Goal: Transaction & Acquisition: Purchase product/service

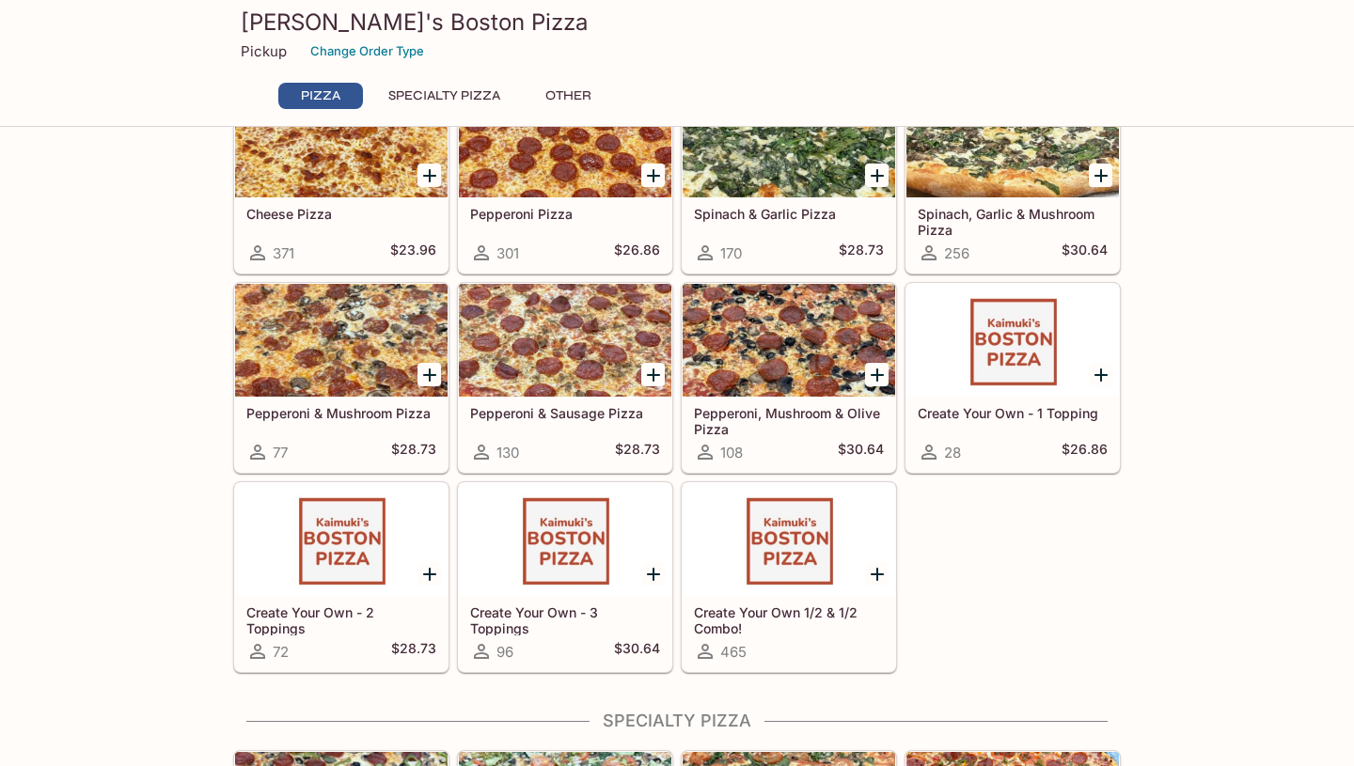
scroll to position [112, 0]
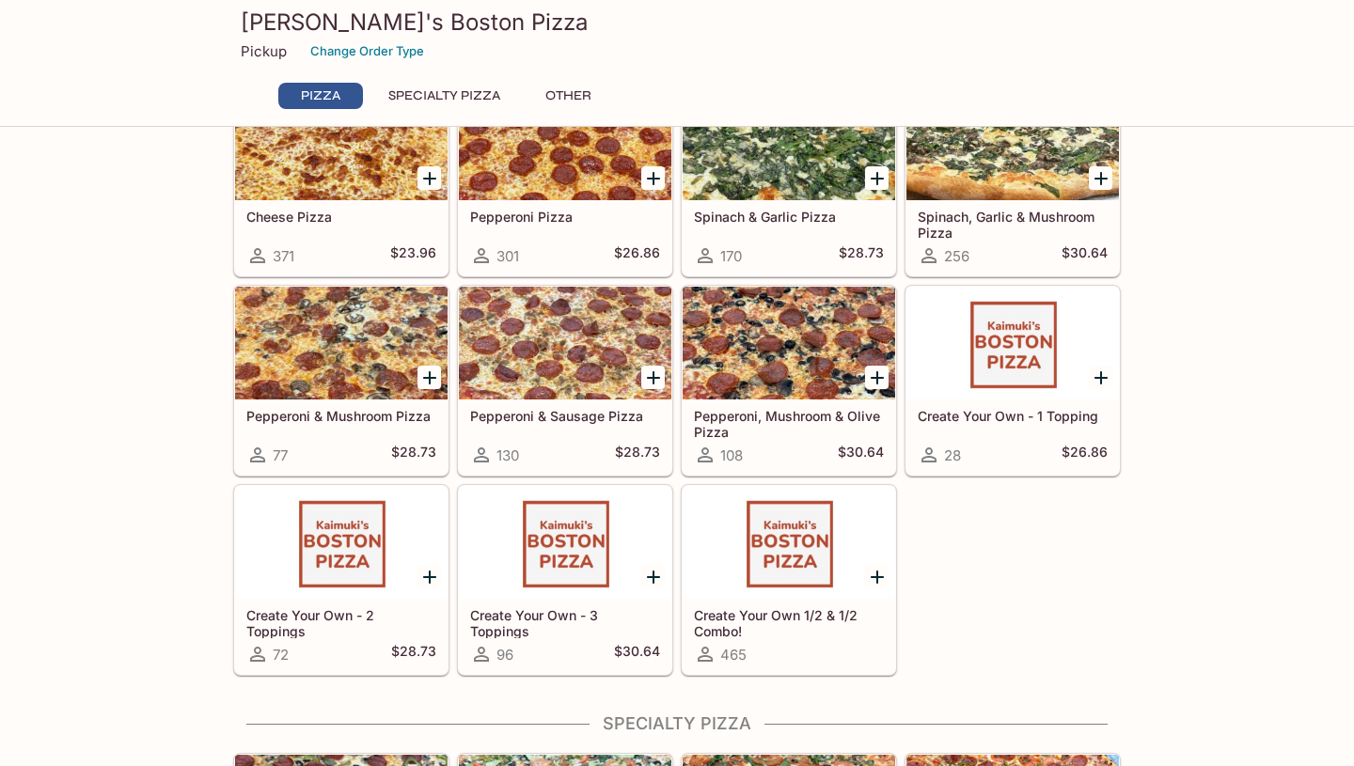
click at [650, 372] on icon "Add Pepperoni & Sausage Pizza" at bounding box center [653, 378] width 23 height 23
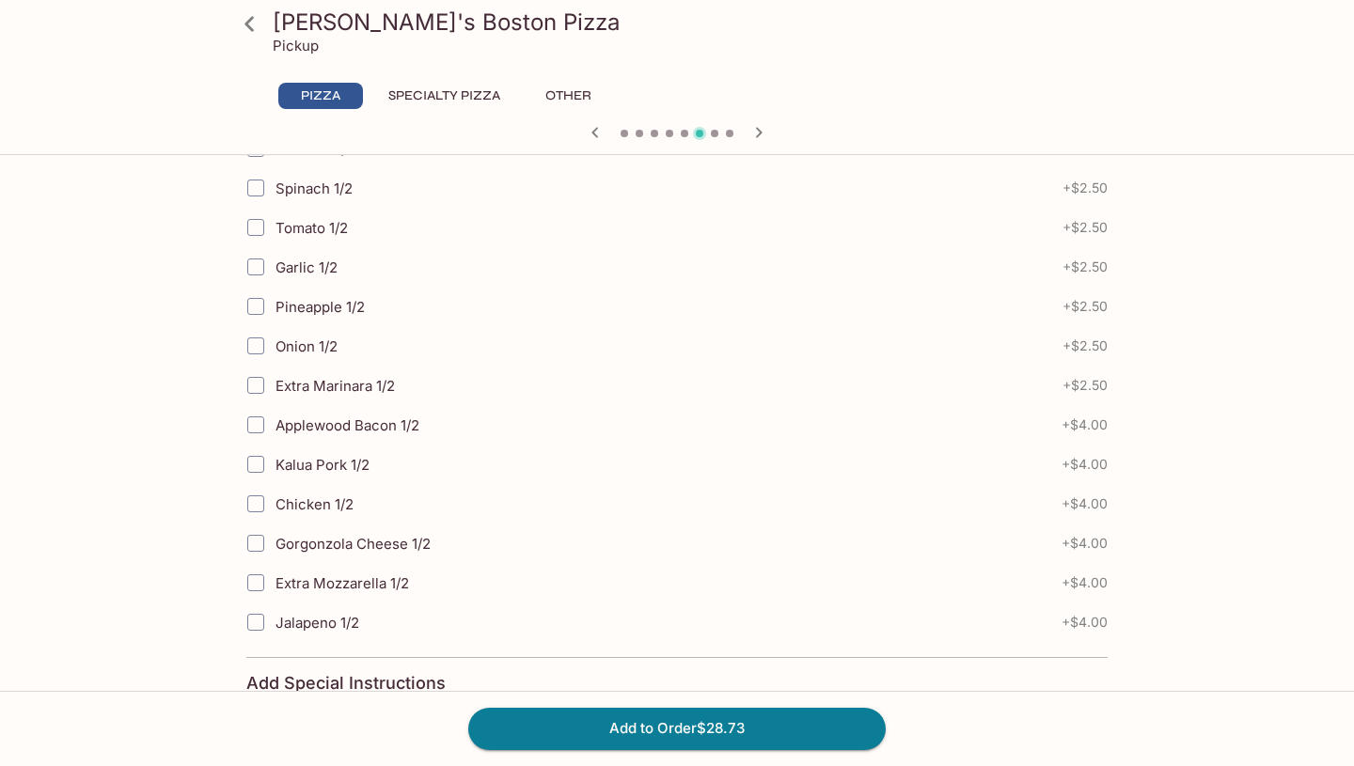
scroll to position [950, 0]
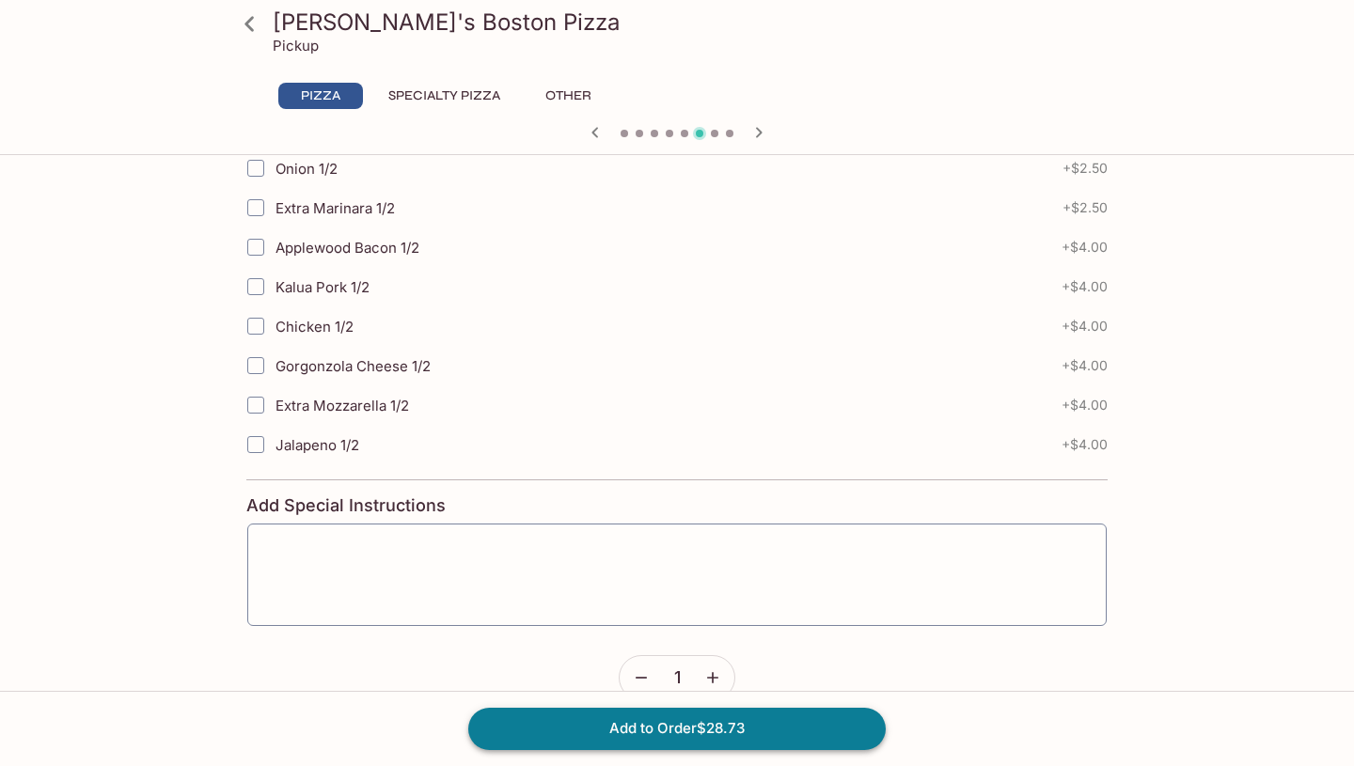
click at [649, 717] on button "Add to Order $28.73" at bounding box center [676, 728] width 417 height 41
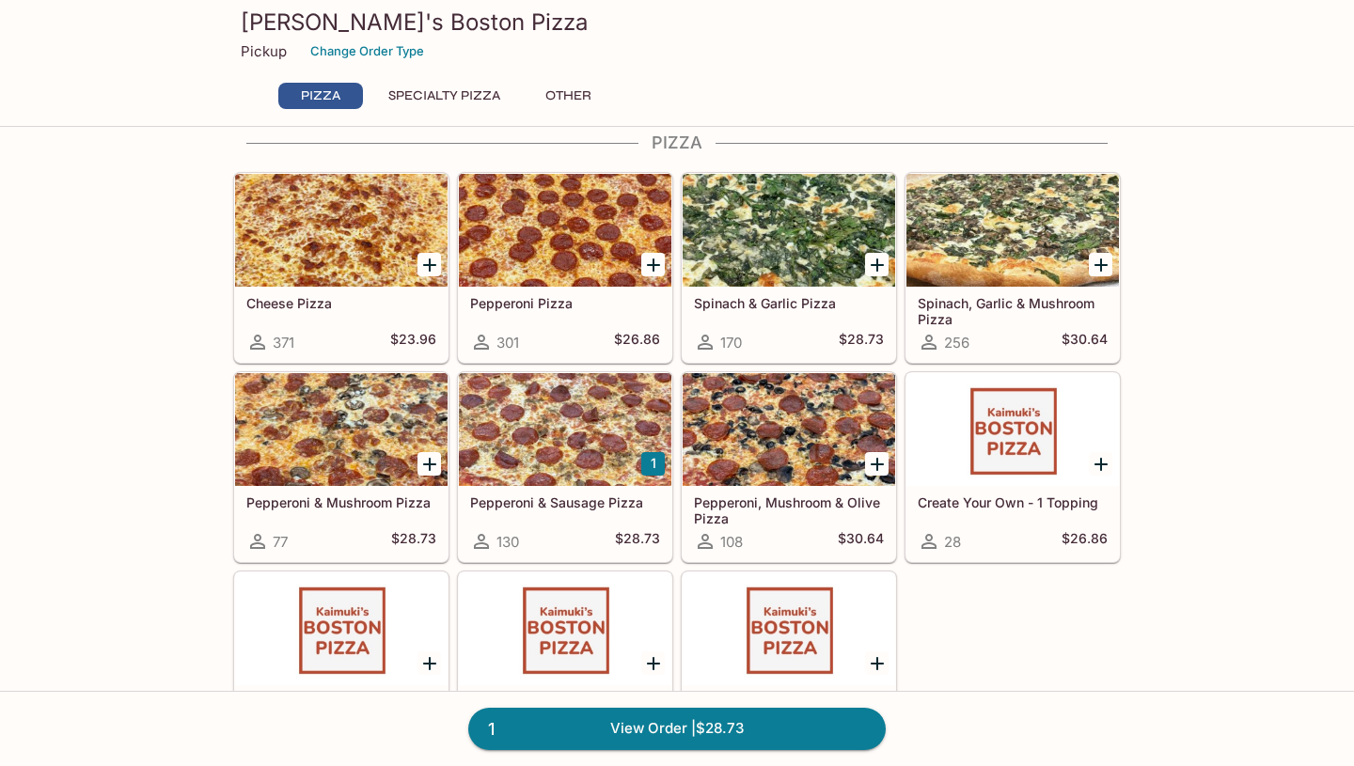
scroll to position [32, 0]
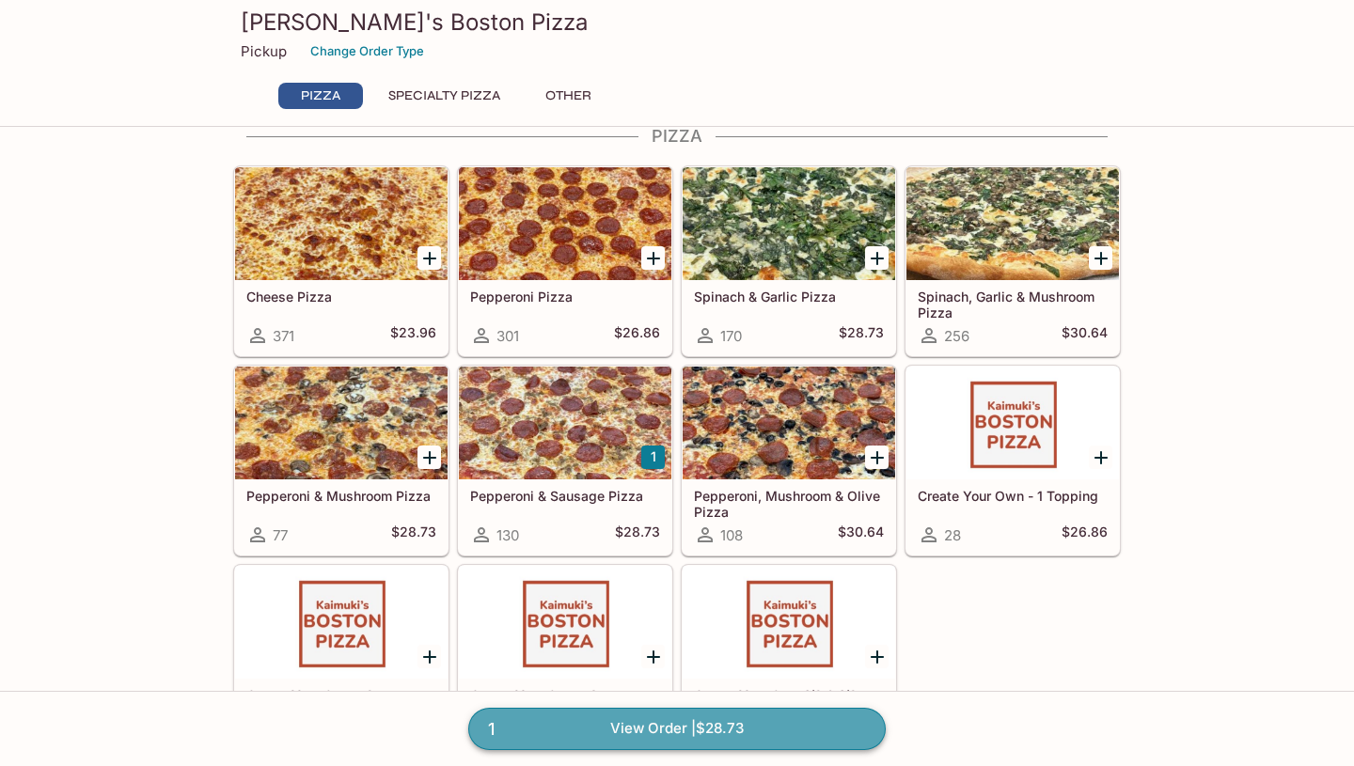
click at [725, 730] on link "1 View Order | $28.73" at bounding box center [676, 728] width 417 height 41
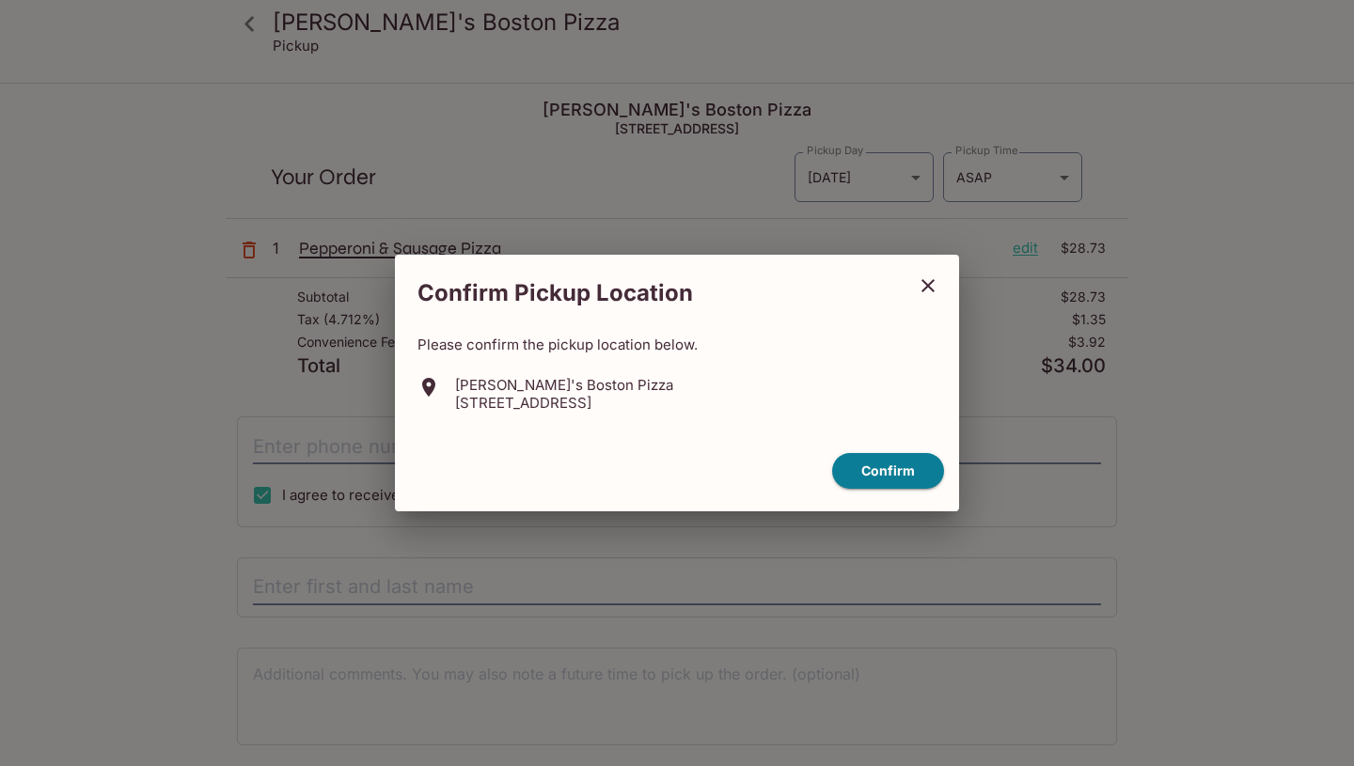
click at [917, 296] on icon "close" at bounding box center [928, 286] width 23 height 23
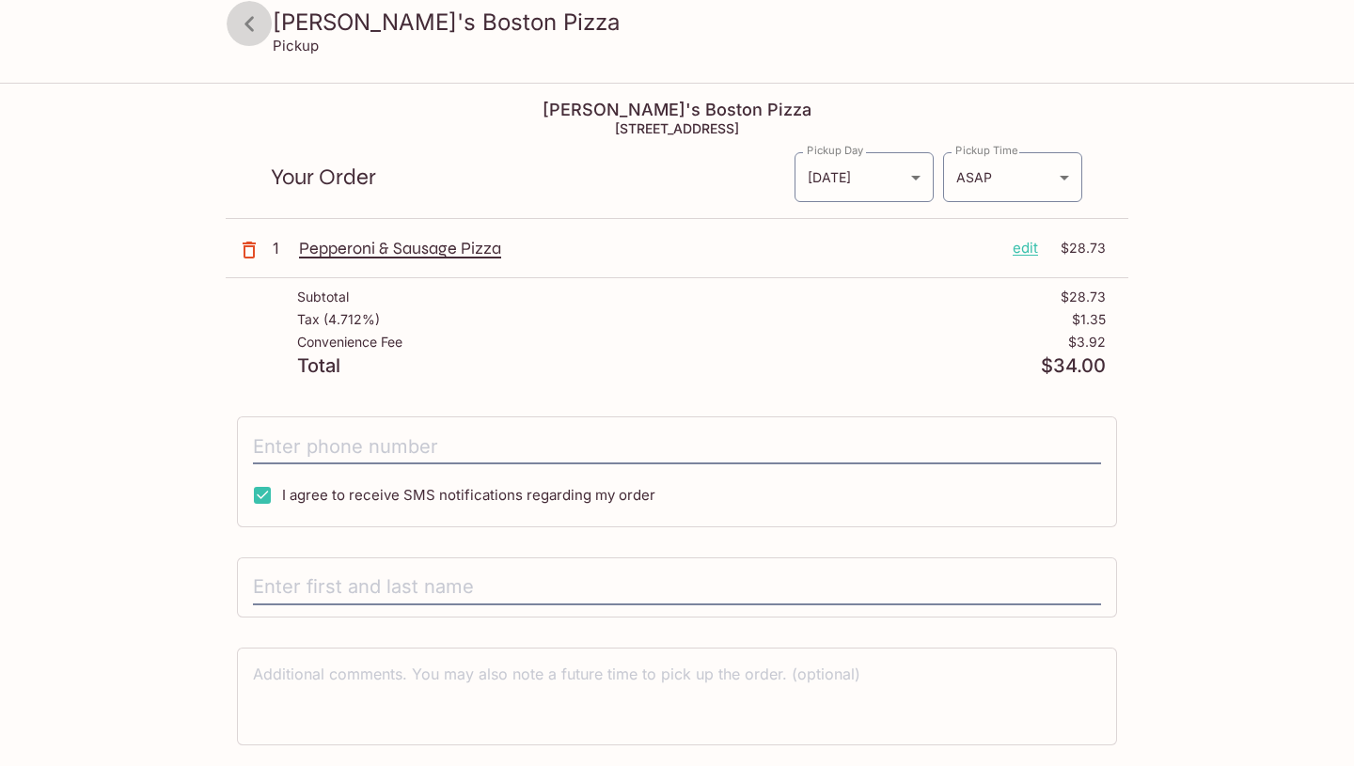
click at [256, 27] on icon at bounding box center [249, 24] width 33 height 33
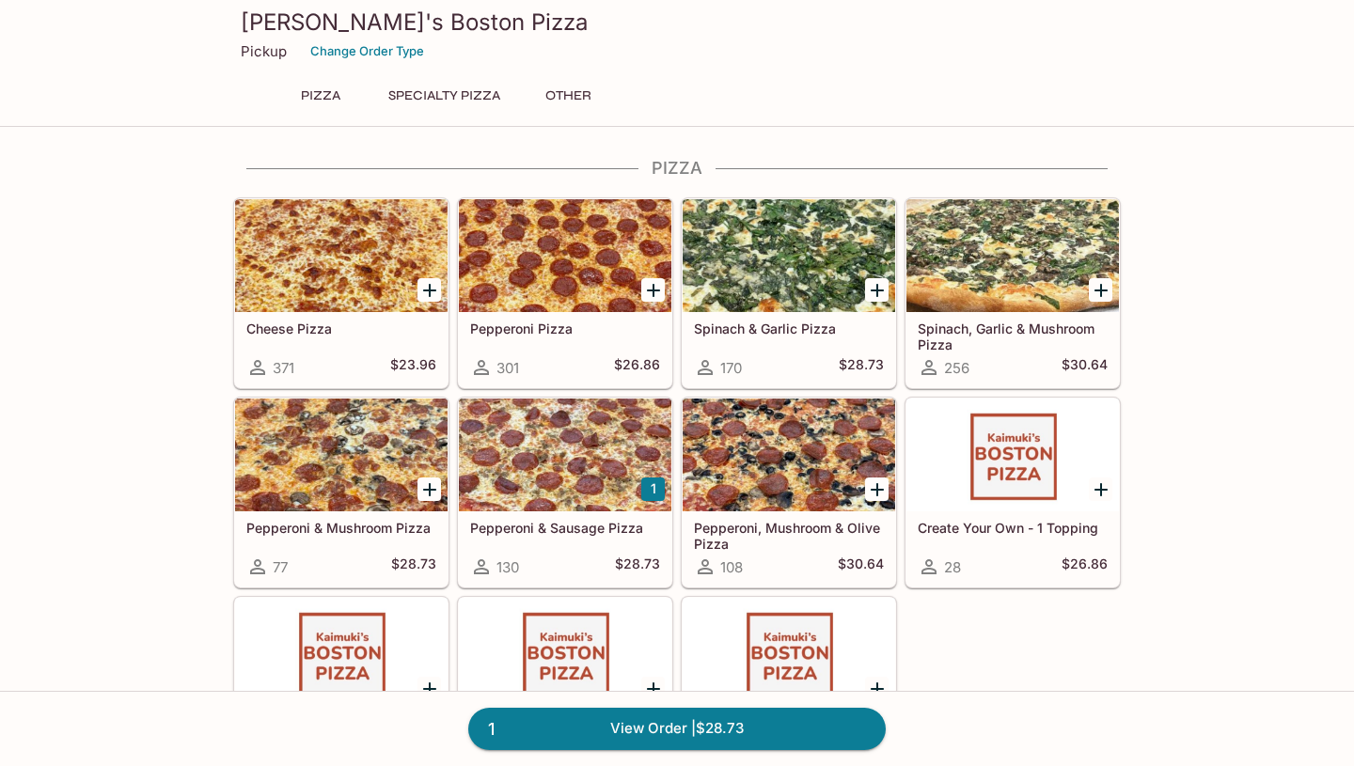
click at [464, 104] on button "Specialty Pizza" at bounding box center [444, 96] width 133 height 26
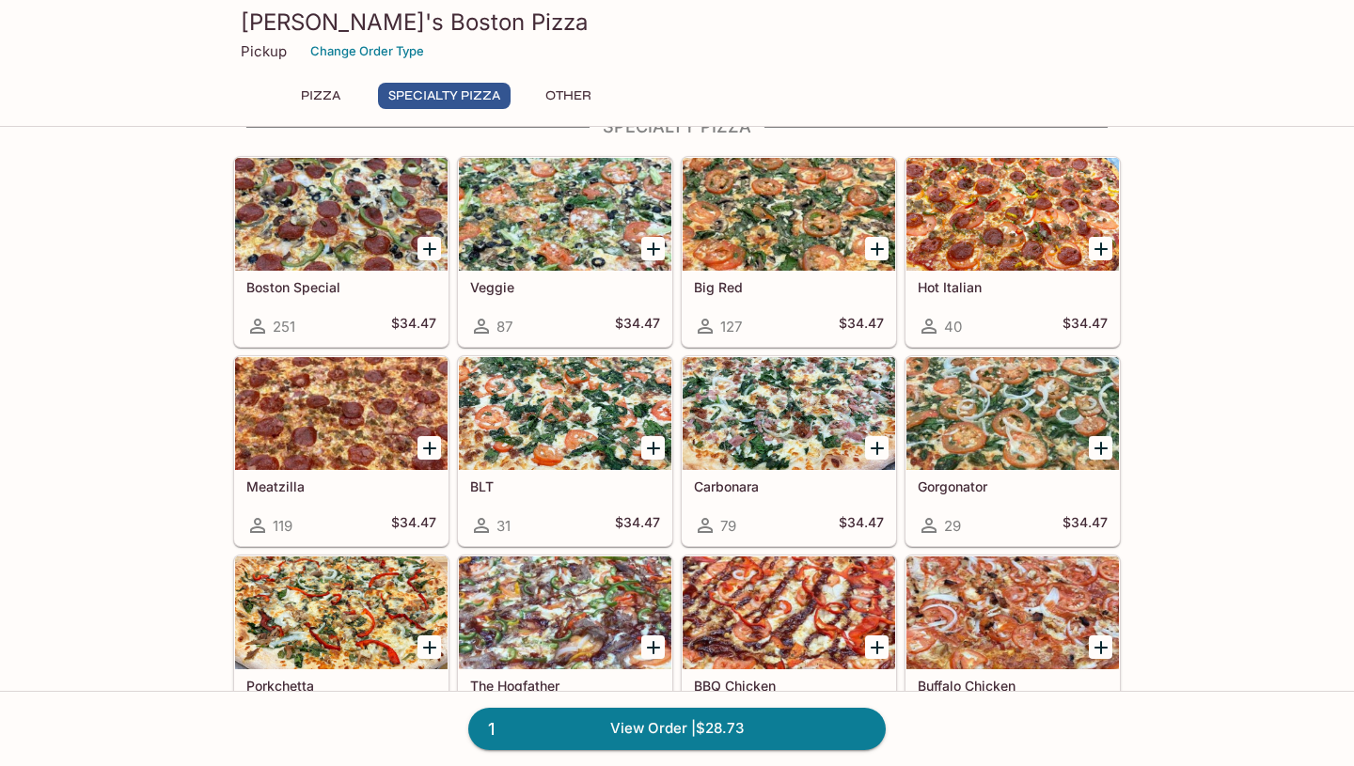
scroll to position [710, 0]
click at [428, 447] on icon "Add Meatzilla" at bounding box center [429, 447] width 13 height 13
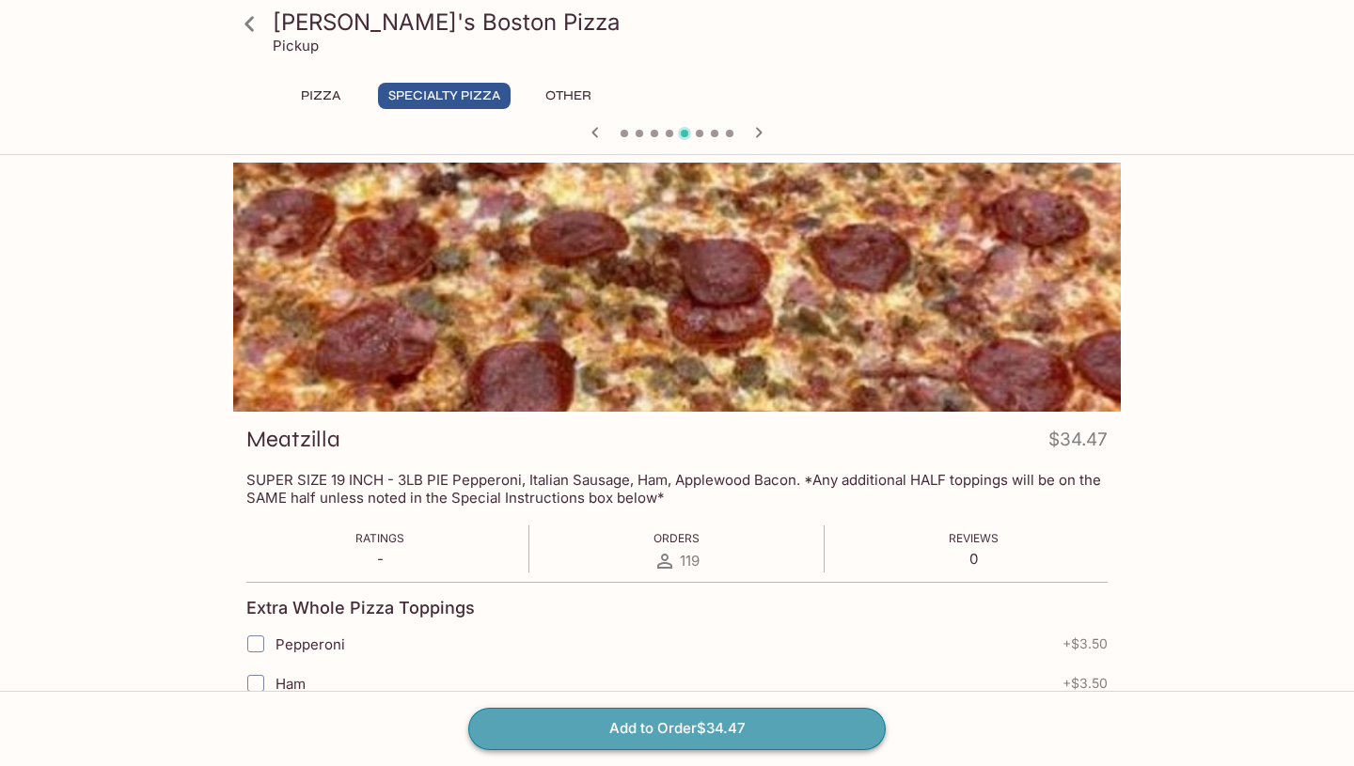
click at [652, 732] on button "Add to Order $34.47" at bounding box center [676, 728] width 417 height 41
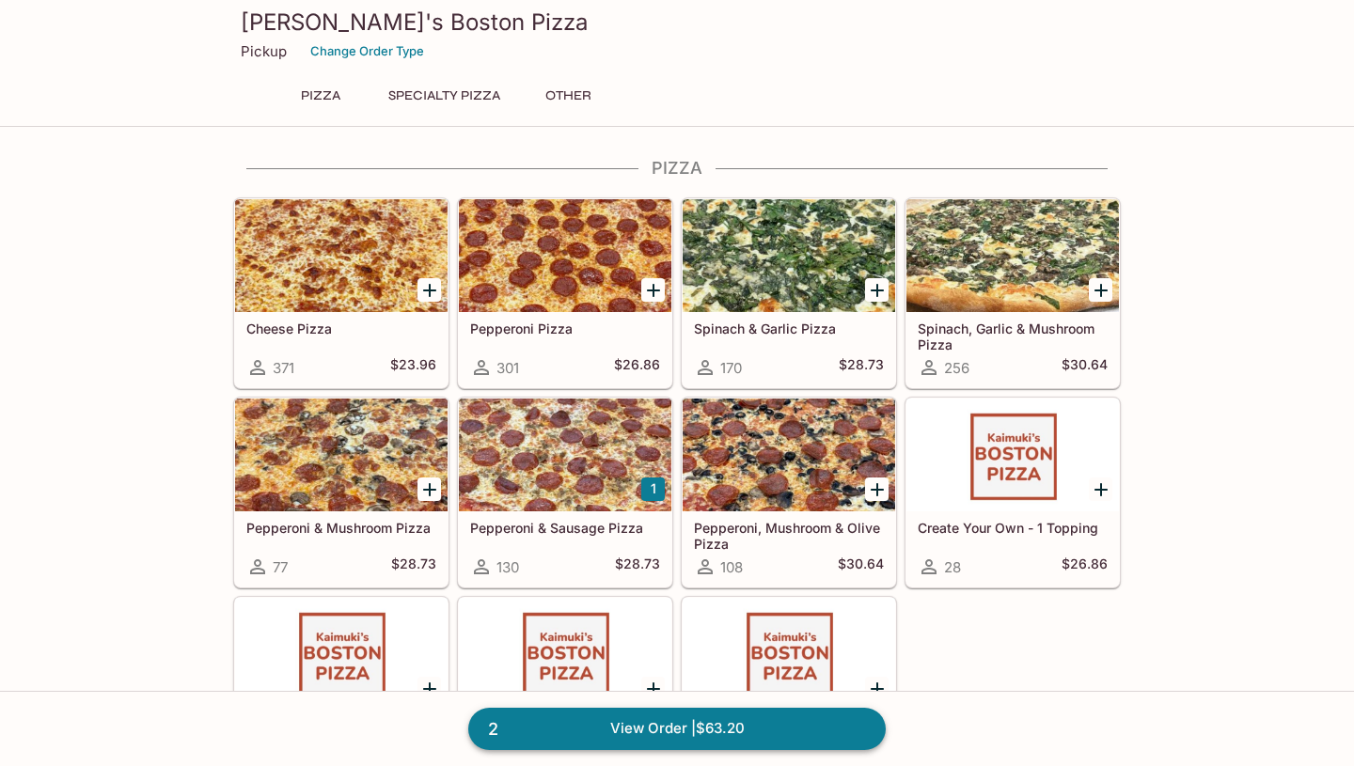
click at [649, 728] on link "2 View Order | $63.20" at bounding box center [676, 728] width 417 height 41
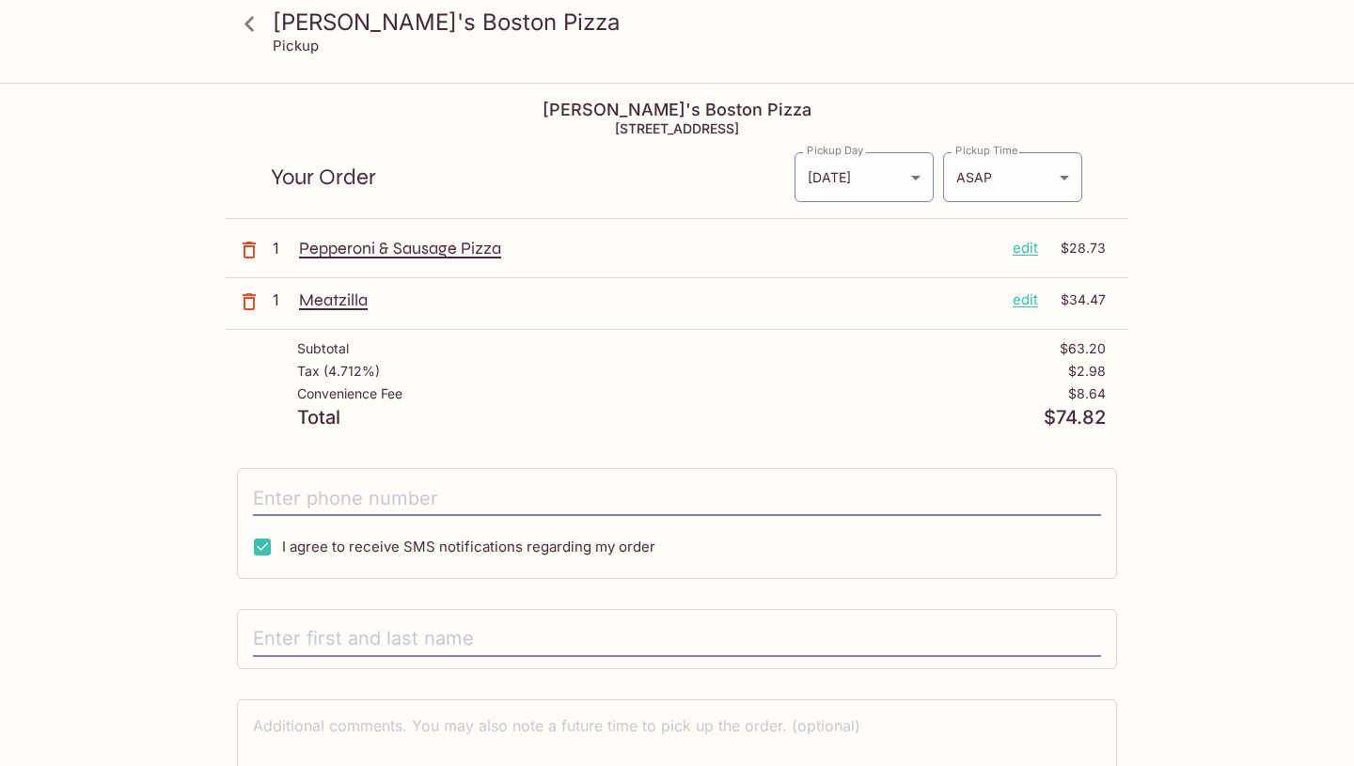
click at [1026, 244] on p "edit" at bounding box center [1025, 248] width 25 height 21
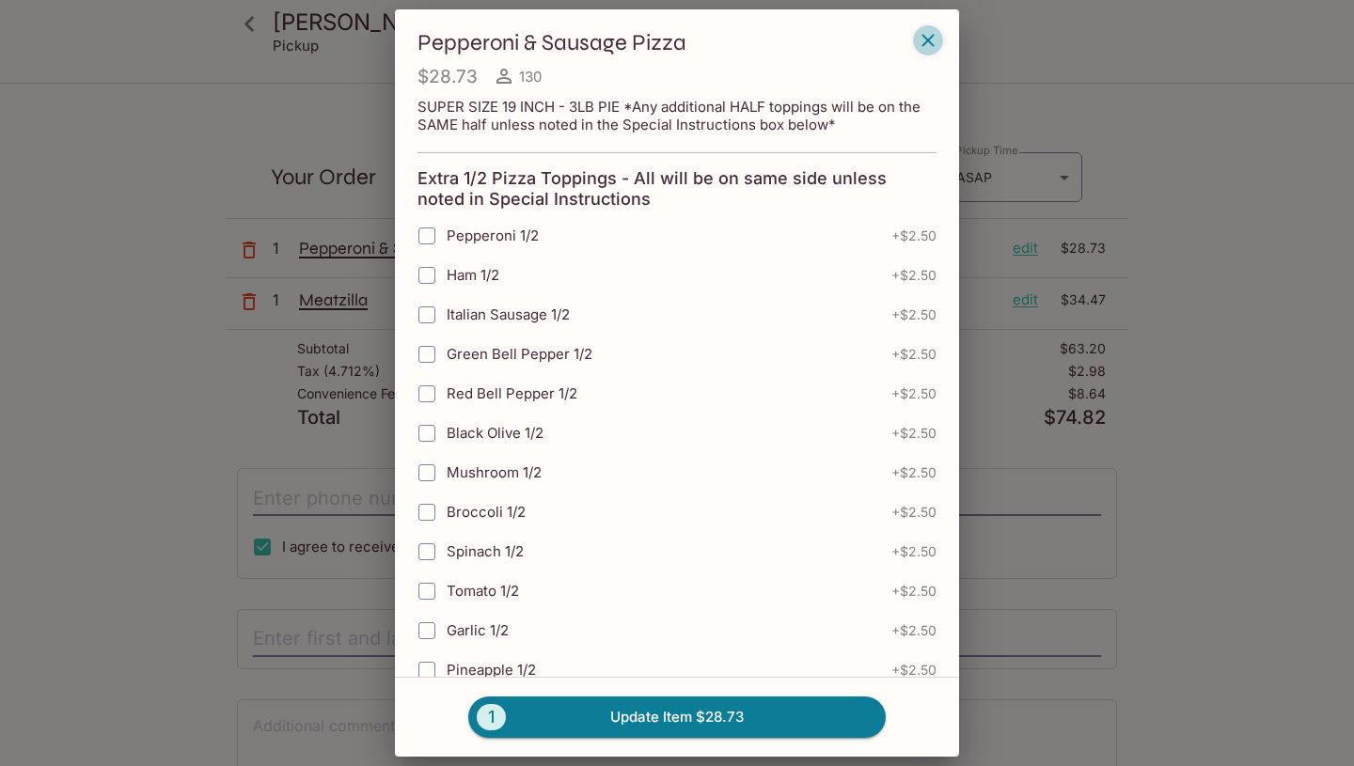
click at [935, 38] on icon "button" at bounding box center [928, 40] width 23 height 23
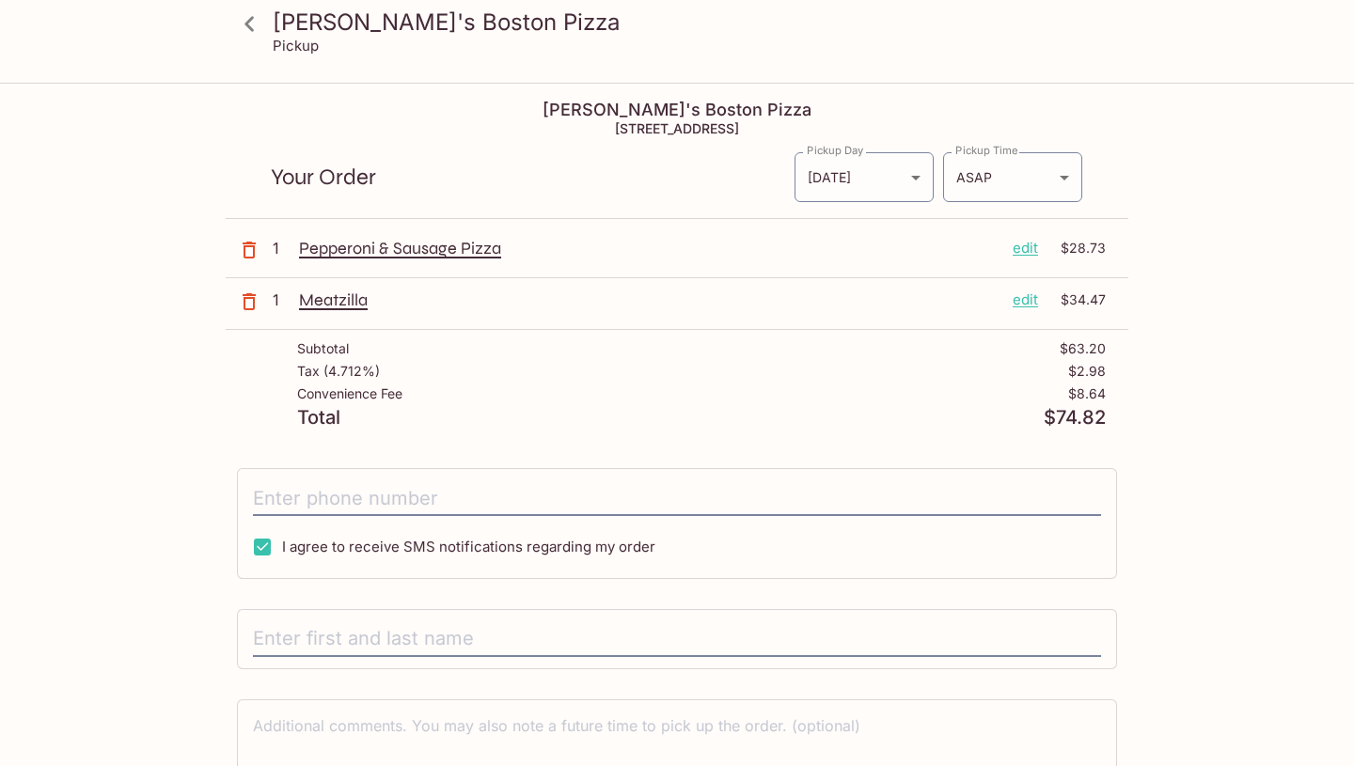
click at [247, 244] on icon "button" at bounding box center [249, 250] width 13 height 17
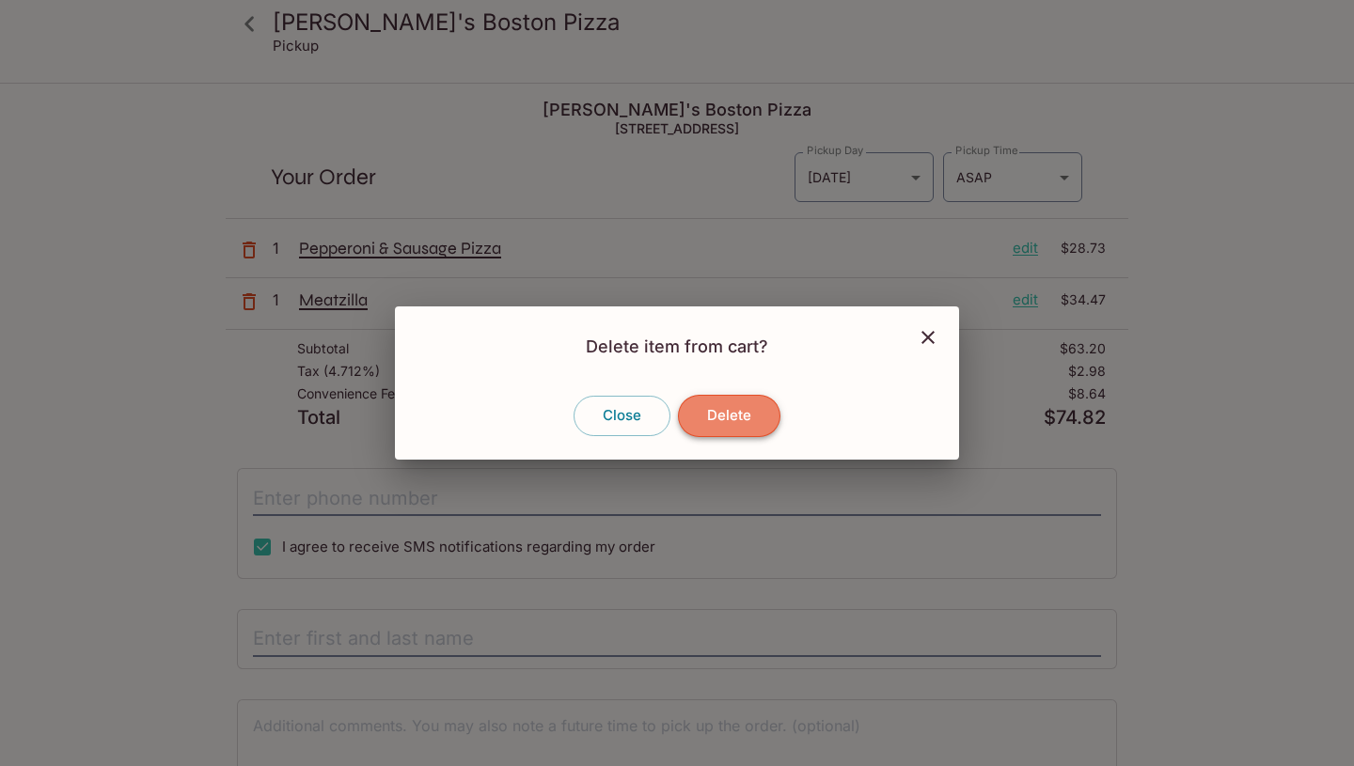
click at [699, 416] on button "Delete" at bounding box center [729, 415] width 102 height 41
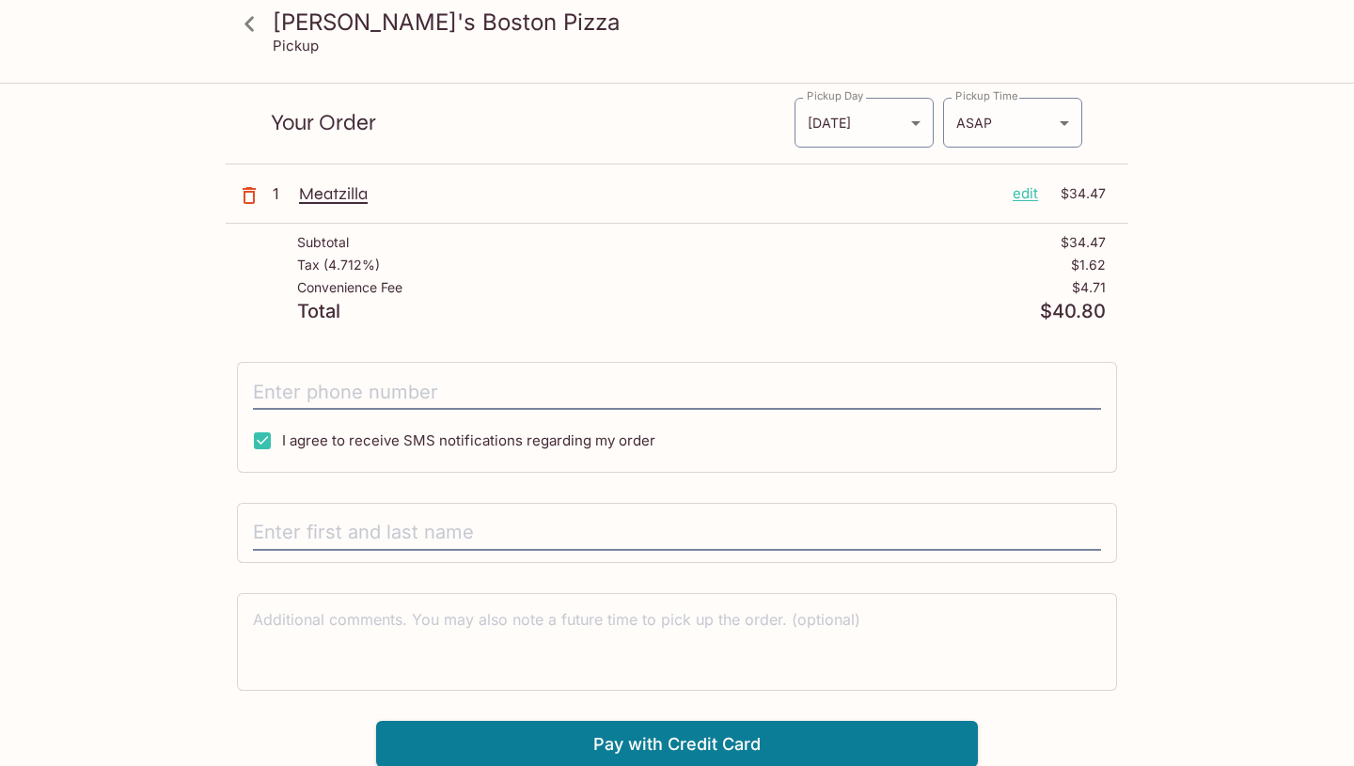
scroll to position [85, 0]
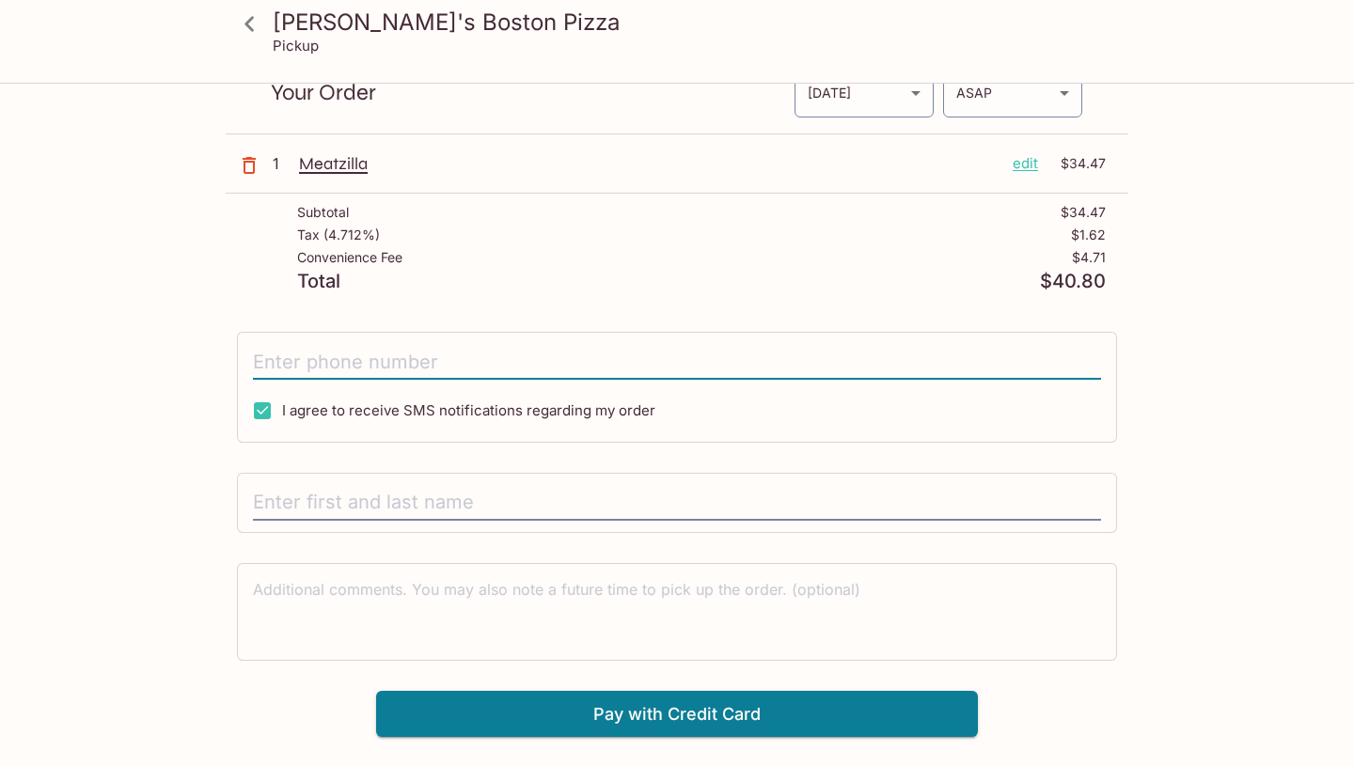
click at [507, 369] on input "tel" at bounding box center [677, 362] width 848 height 36
type input "(808) 866-7076"
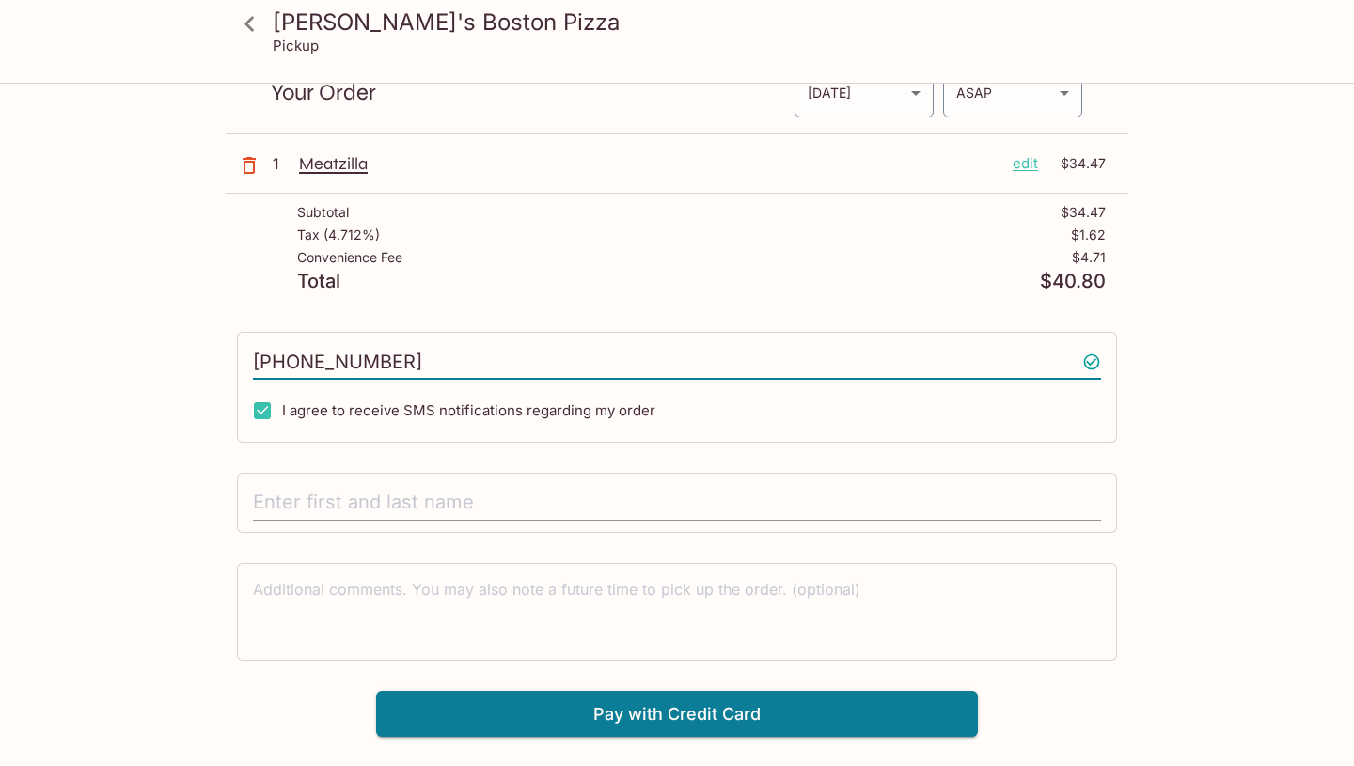
click at [436, 493] on input "text" at bounding box center [677, 503] width 848 height 36
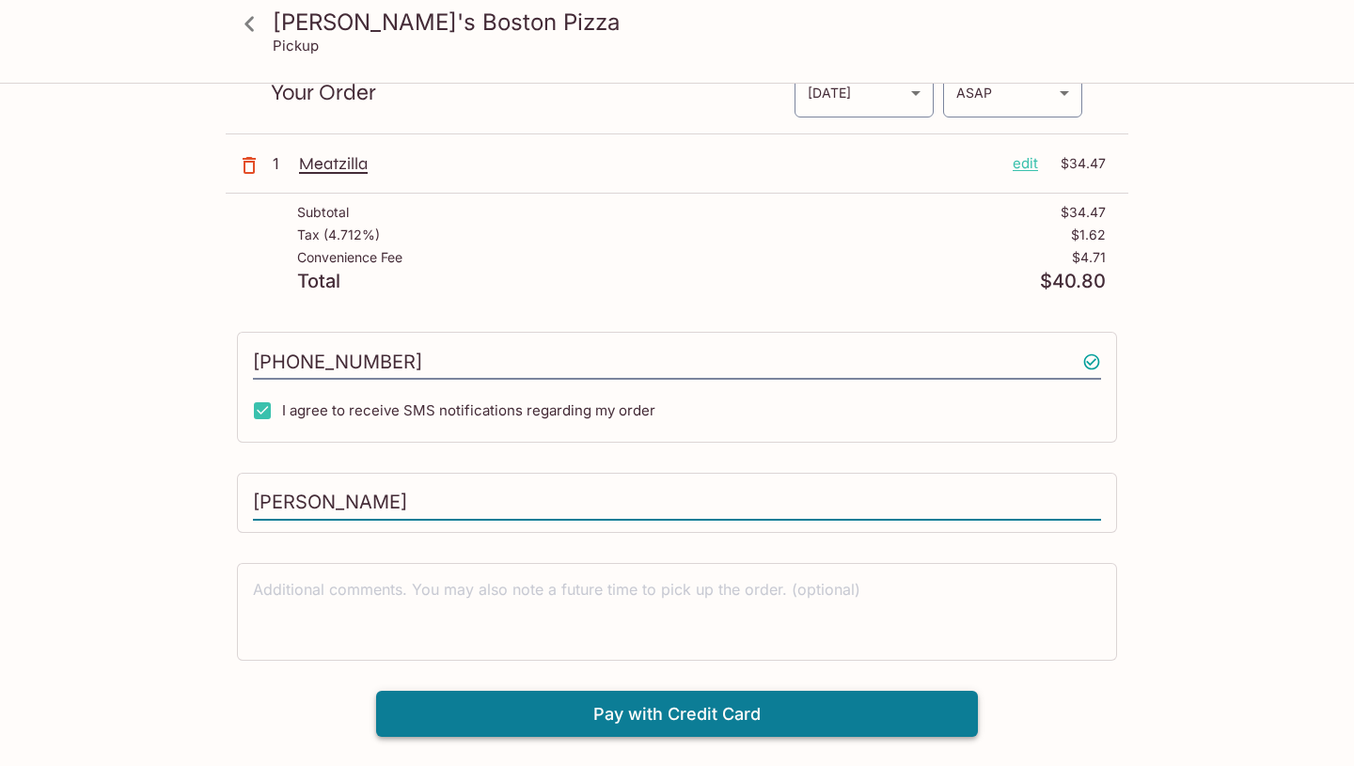
type input "Fay Weldon"
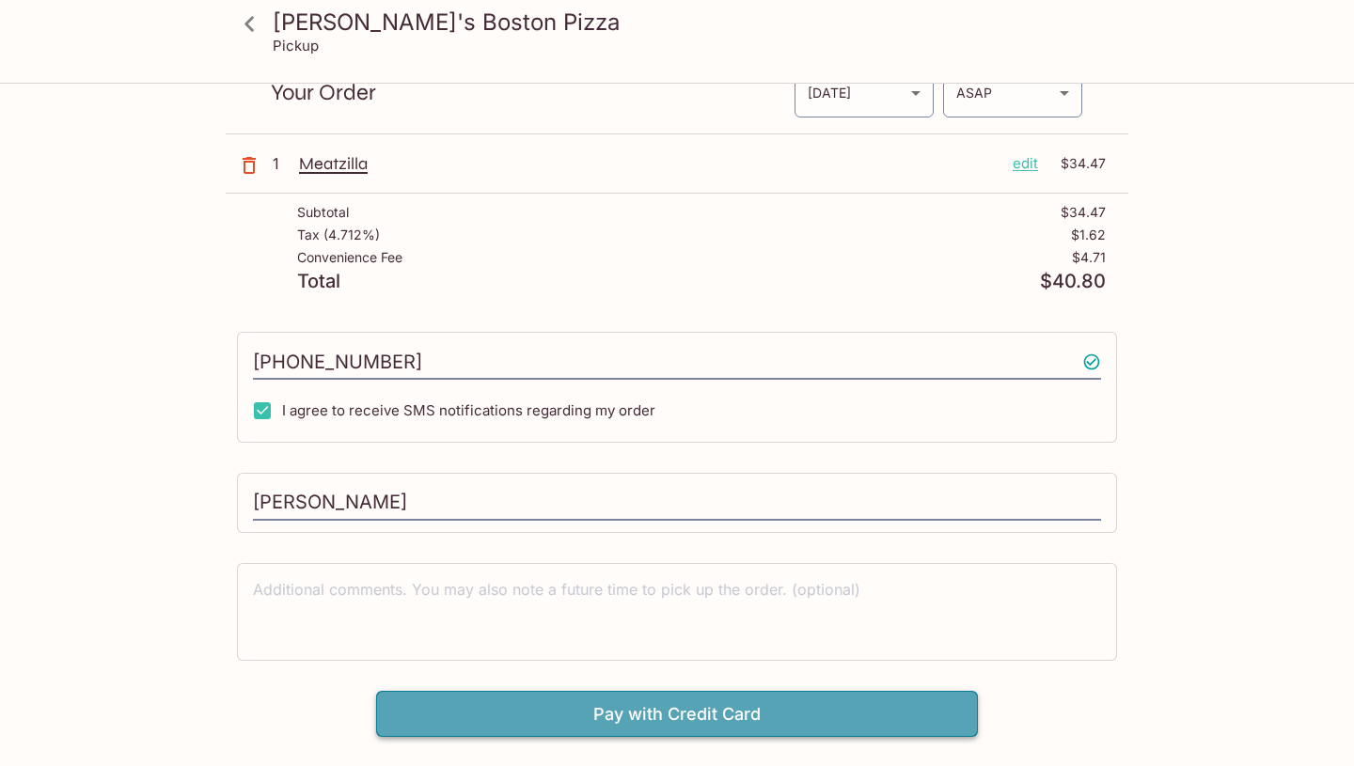
click at [526, 721] on button "Pay with Credit Card" at bounding box center [677, 714] width 602 height 47
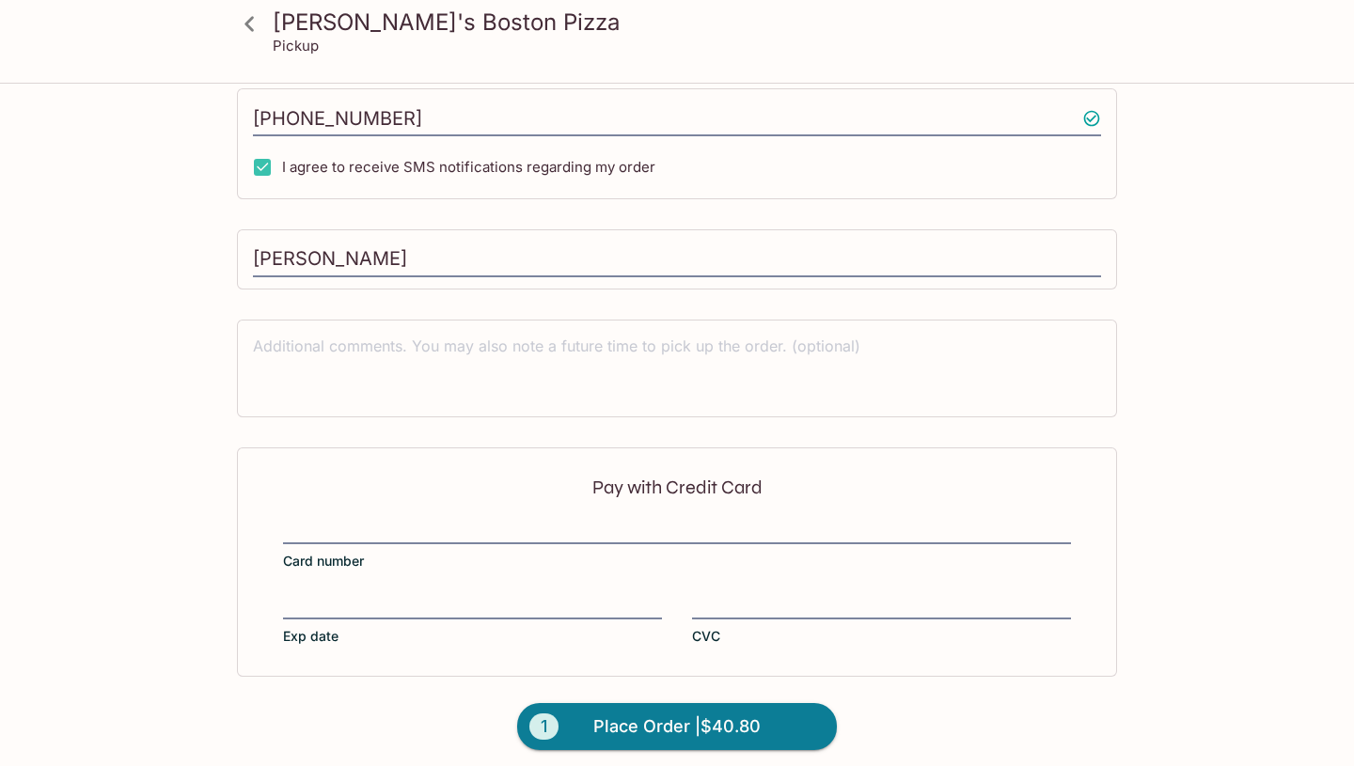
scroll to position [338, 0]
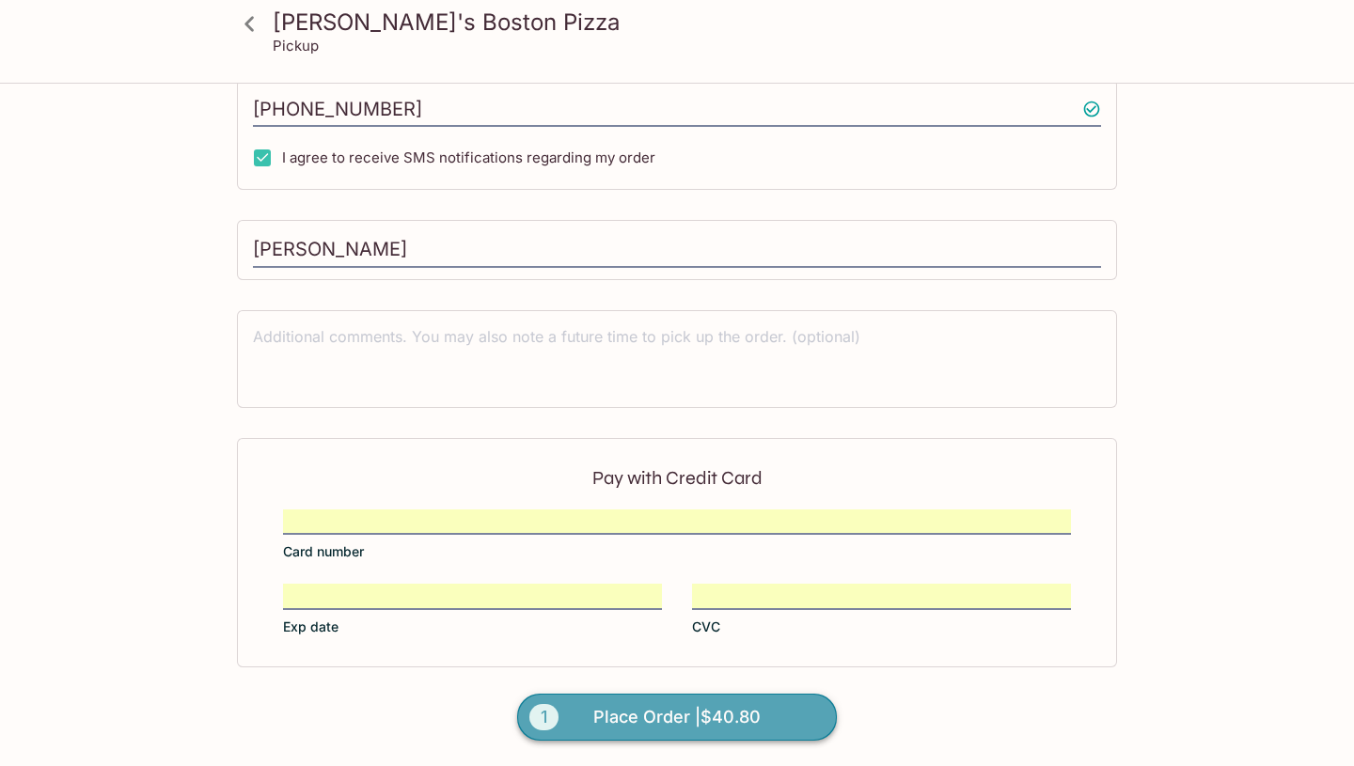
click at [714, 717] on span "Place Order | $40.80" at bounding box center [676, 717] width 167 height 30
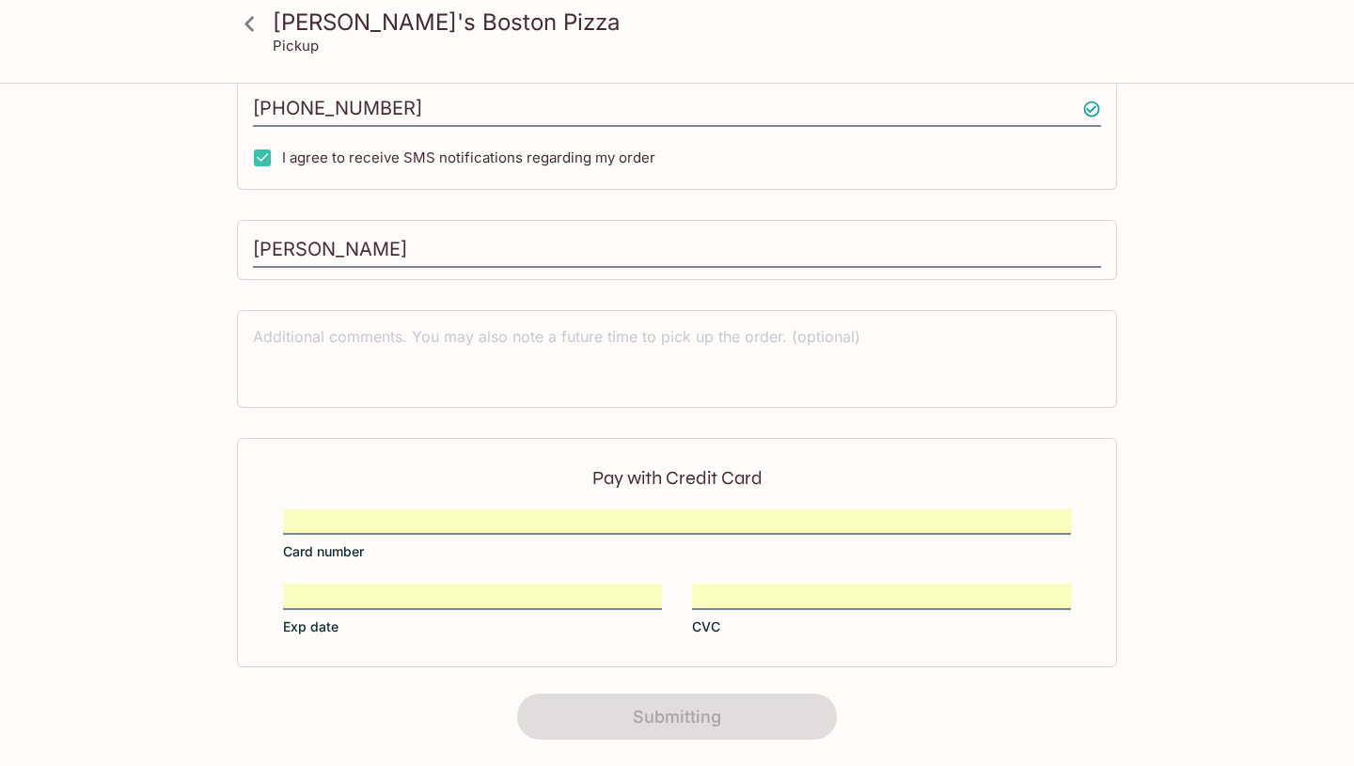
scroll to position [271, 0]
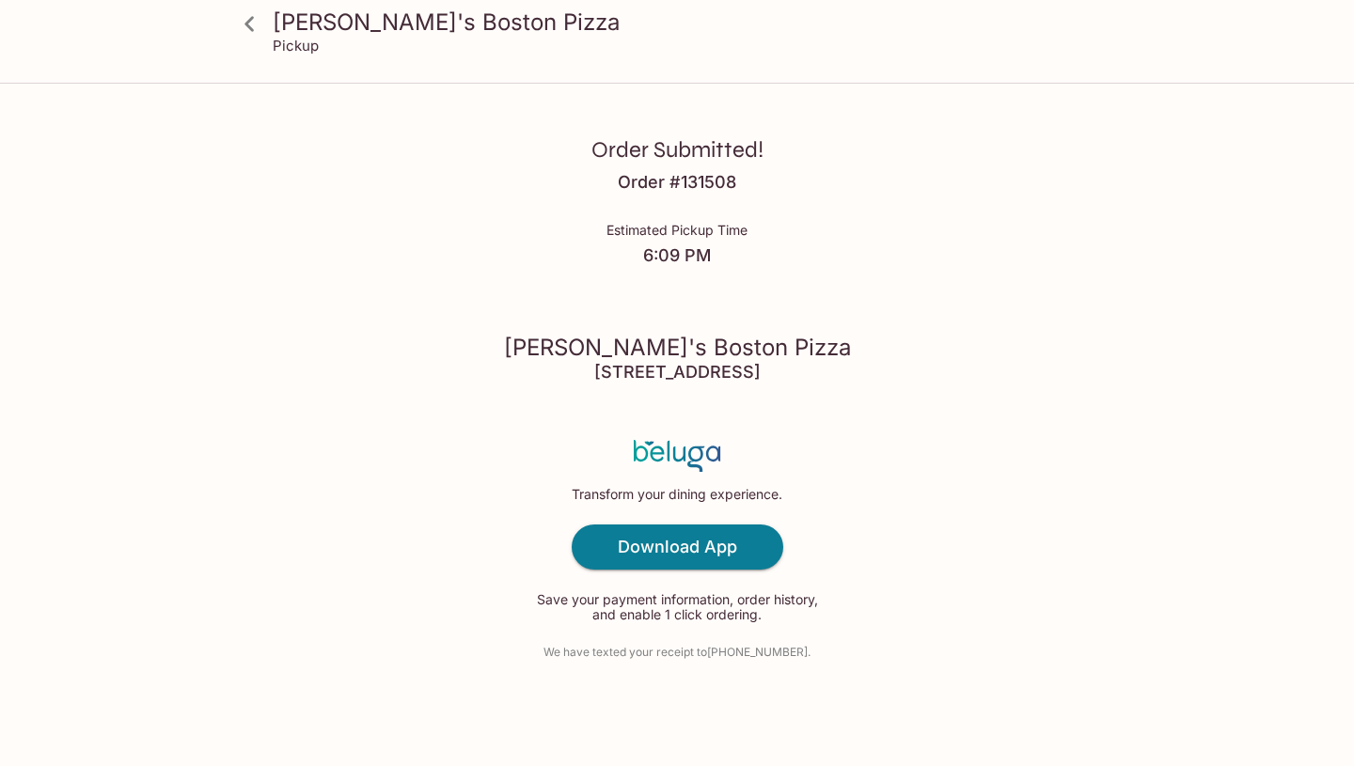
click at [246, 27] on icon at bounding box center [249, 24] width 33 height 33
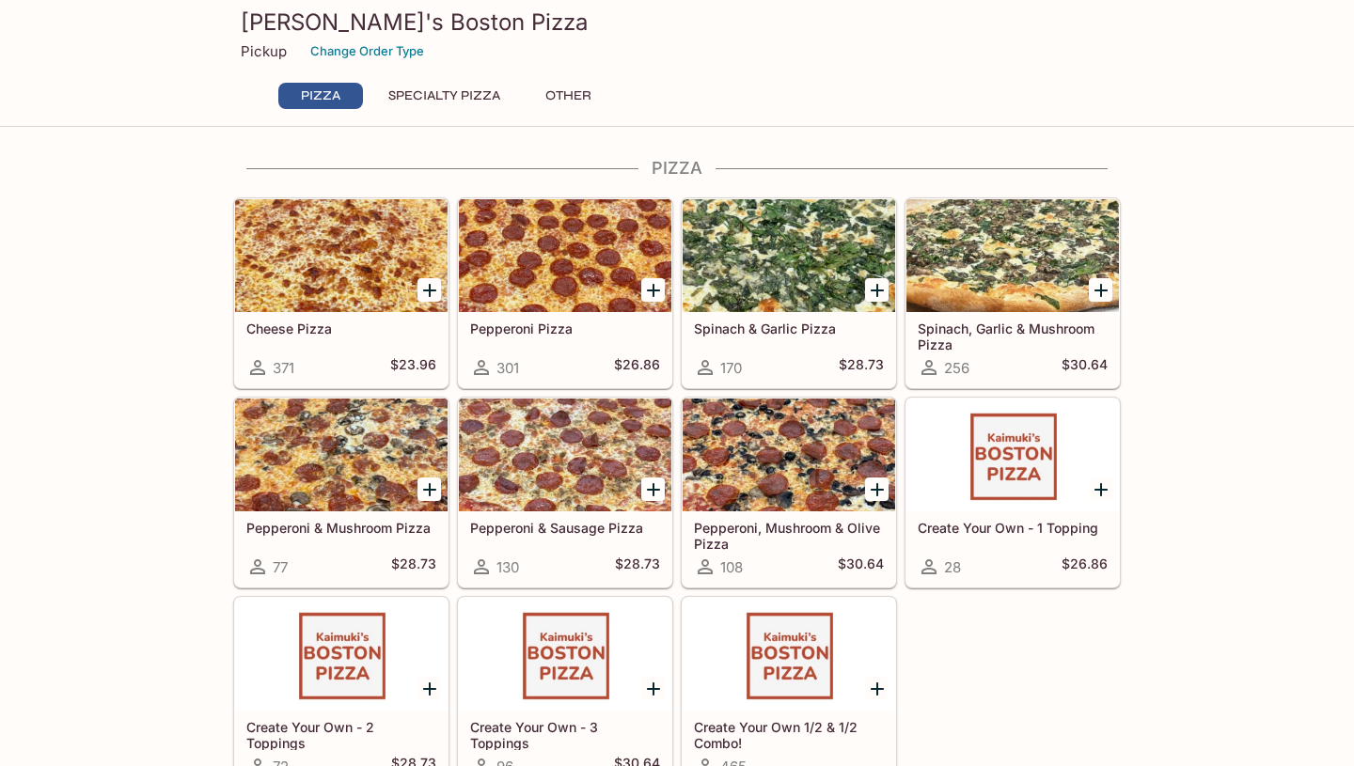
click at [420, 92] on button "Specialty Pizza" at bounding box center [444, 96] width 133 height 26
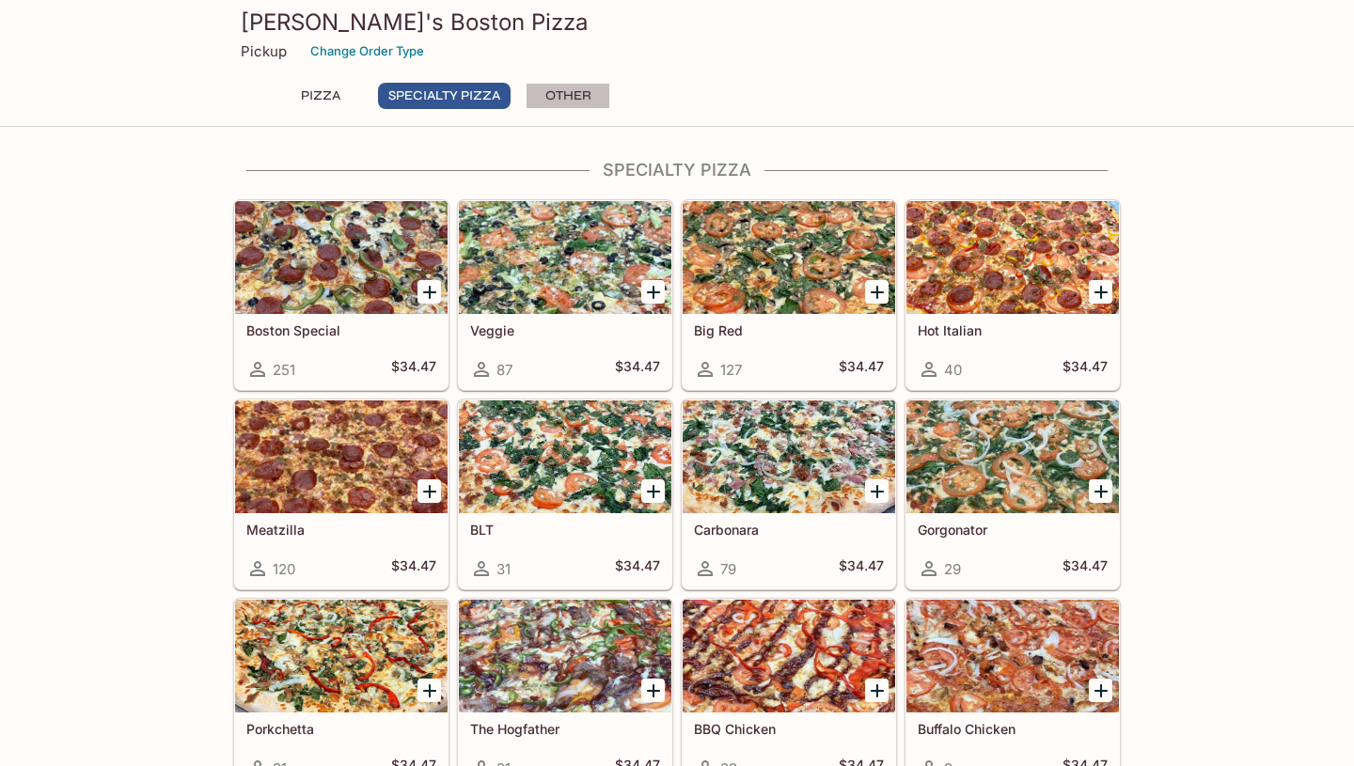
click at [548, 92] on button "Other" at bounding box center [568, 96] width 85 height 26
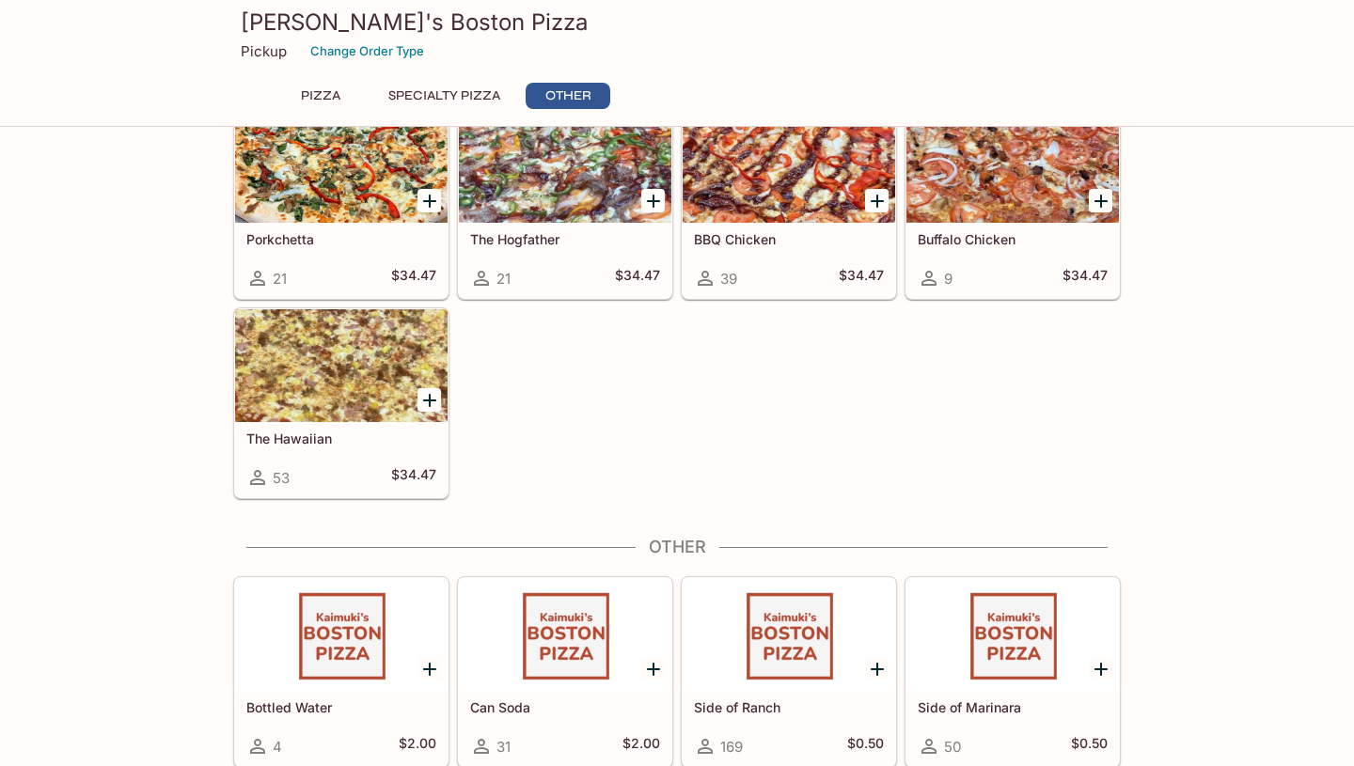
scroll to position [1157, 0]
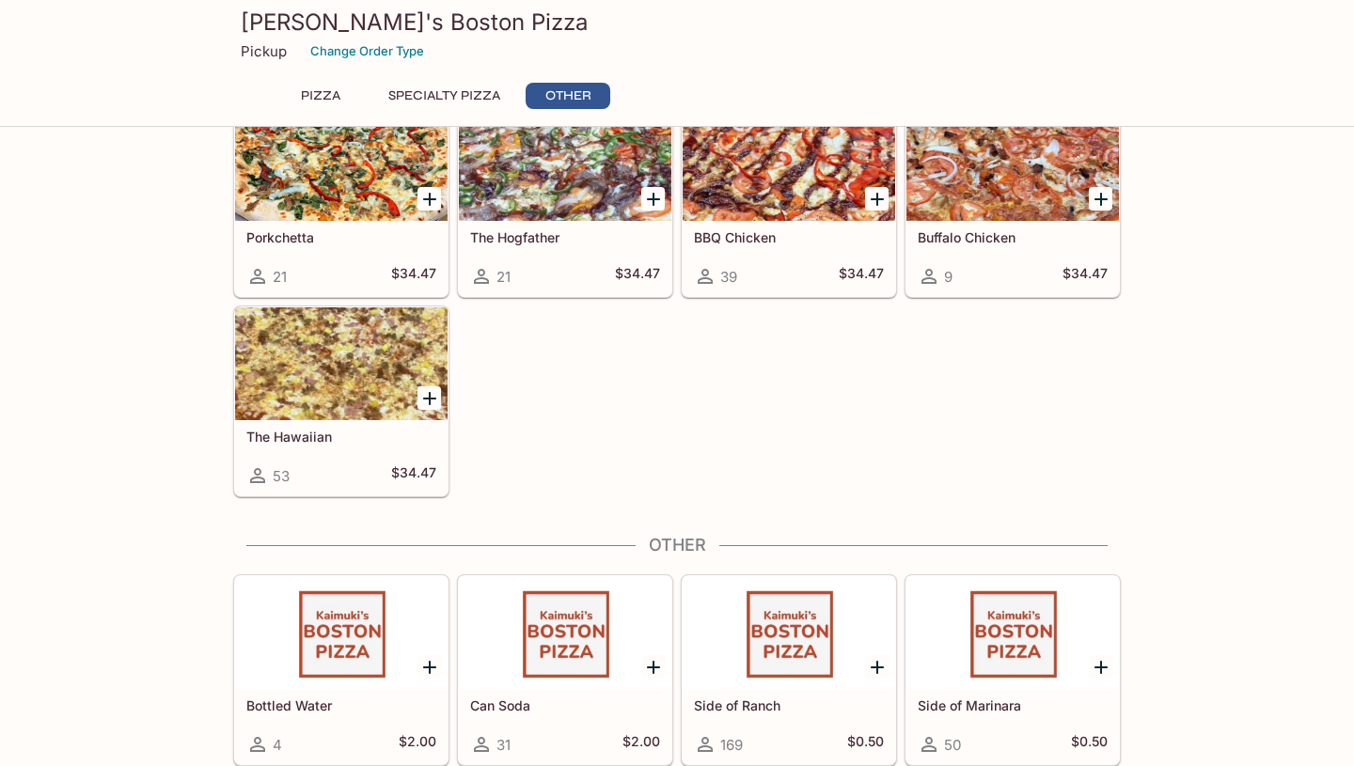
click at [266, 42] on p "Pickup" at bounding box center [264, 51] width 46 height 18
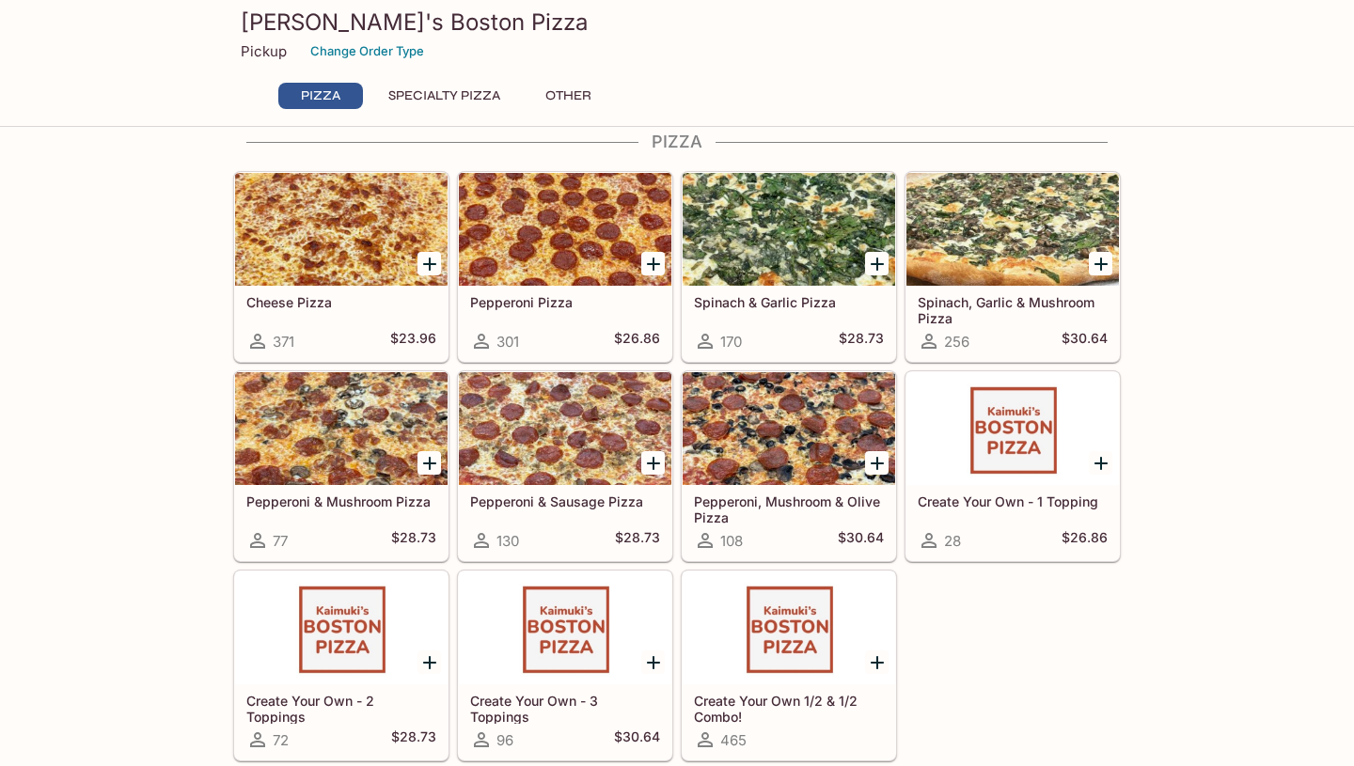
scroll to position [0, 0]
